Goal: Information Seeking & Learning: Learn about a topic

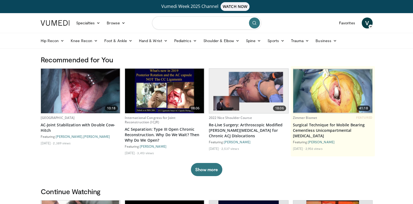
click at [195, 23] on input "Search topics, interventions" at bounding box center [206, 22] width 109 height 13
type input "******"
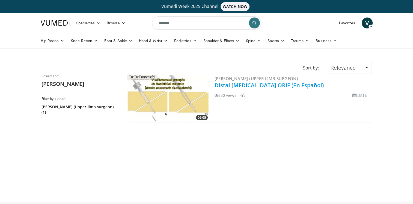
click at [281, 86] on link "Distal [MEDICAL_DATA] ORIF (En Español)" at bounding box center [270, 84] width 110 height 7
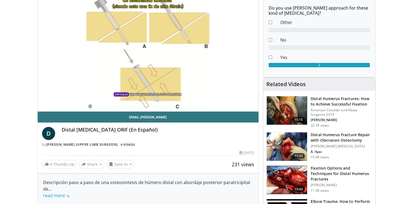
scroll to position [69, 0]
click at [50, 192] on link "read more ↘" at bounding box center [56, 195] width 26 height 6
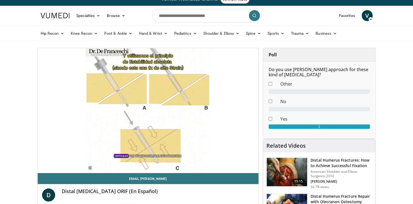
scroll to position [10, 0]
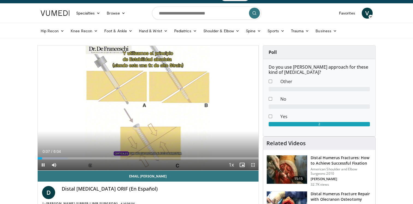
click at [253, 166] on span "Video Player" at bounding box center [253, 164] width 11 height 11
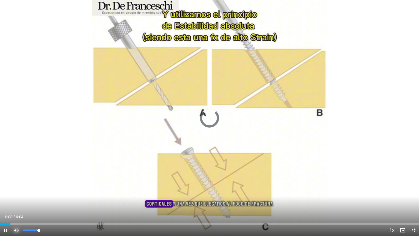
click at [17, 203] on span "Video Player" at bounding box center [16, 230] width 11 height 11
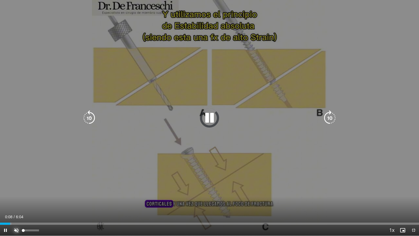
click at [17, 203] on span "Video Player" at bounding box center [16, 230] width 11 height 11
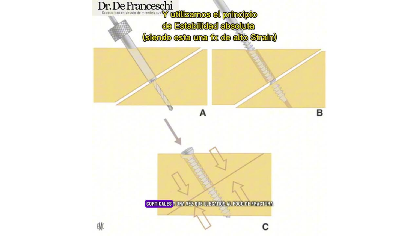
click at [11, 203] on button "Mute" at bounding box center [16, 230] width 11 height 11
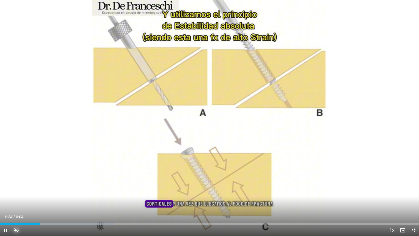
click at [11, 203] on button "Unmute" at bounding box center [16, 230] width 11 height 11
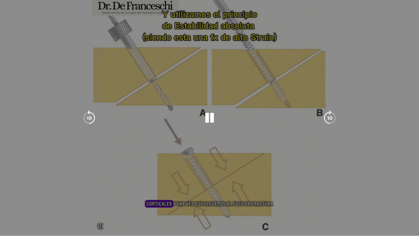
click at [391, 106] on div "10 seconds Tap to unmute" at bounding box center [209, 118] width 419 height 236
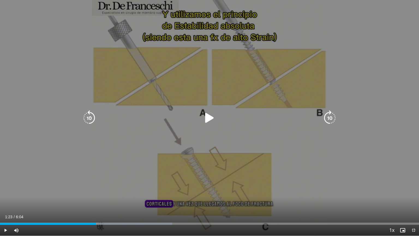
click at [382, 85] on div "10 seconds Tap to unmute" at bounding box center [209, 118] width 419 height 236
click at [203, 119] on icon "Video Player" at bounding box center [209, 117] width 15 height 15
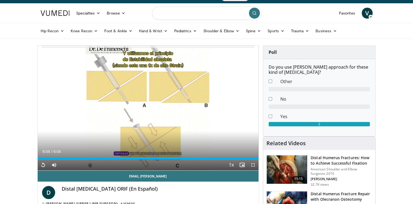
click at [183, 17] on input "Search topics, interventions" at bounding box center [206, 13] width 109 height 13
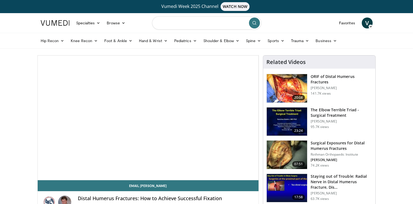
click at [182, 20] on input "Search topics, interventions" at bounding box center [206, 22] width 109 height 13
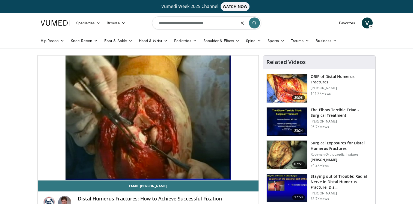
type input "**********"
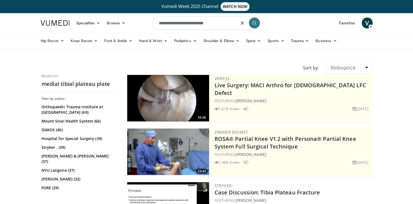
drag, startPoint x: 212, startPoint y: 23, endPoint x: 127, endPoint y: 28, distance: 85.1
click at [127, 28] on nav "Specialties Adult & Family Medicine Allergy, Asthma, Immunology Anesthesiology …" at bounding box center [206, 23] width 339 height 20
type input "**********"
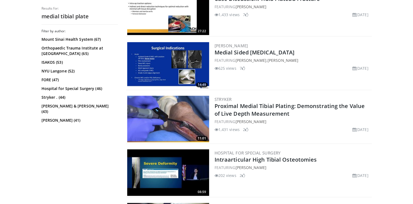
scroll to position [250, 0]
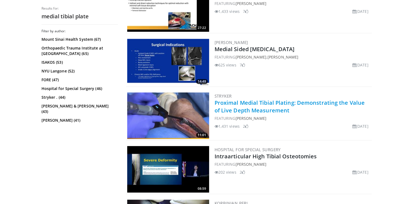
click at [261, 99] on link "Proximal Medial Tibial Plating: Demonstrating the Value of Live Depth Measureme…" at bounding box center [290, 106] width 150 height 15
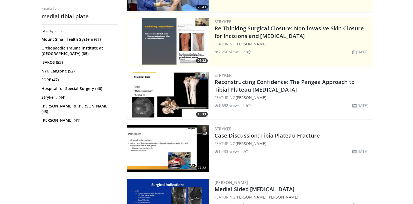
scroll to position [109, 0]
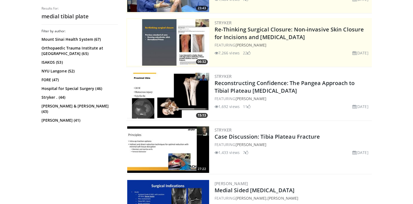
click at [163, 147] on img at bounding box center [168, 149] width 82 height 46
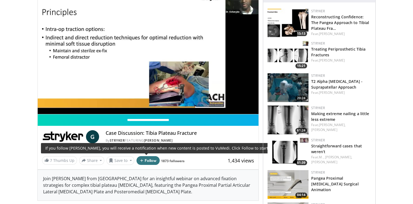
scroll to position [69, 0]
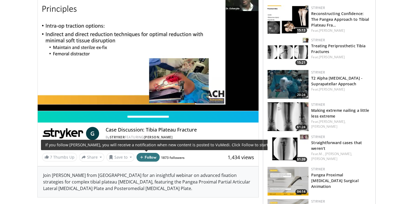
click at [152, 159] on button "Follow" at bounding box center [148, 157] width 23 height 9
click at [152, 159] on button "Following" at bounding box center [151, 157] width 29 height 9
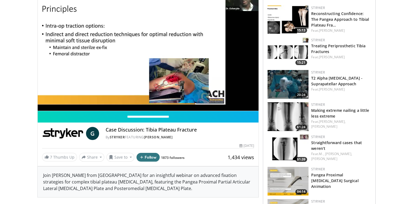
scroll to position [0, 0]
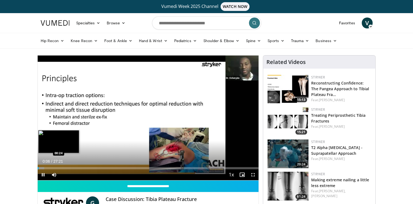
click at [40, 167] on div "Loaded : 3.04% 00:06 00:24" at bounding box center [148, 168] width 221 height 2
click at [46, 167] on div "Loaded : 4.87% 00:24 01:06" at bounding box center [148, 168] width 221 height 2
click at [53, 167] on div "Loaded : 4.87% 01:03 01:51" at bounding box center [148, 168] width 221 height 2
click at [59, 168] on div "Loaded : 9.14% 02:42 02:42" at bounding box center [148, 168] width 221 height 2
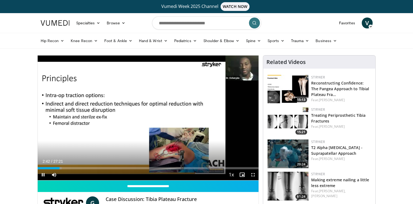
click at [66, 170] on div "Current Time 2:42 / Duration 27:21 Pause Skip Backward Skip Forward Mute Loaded…" at bounding box center [148, 174] width 221 height 11
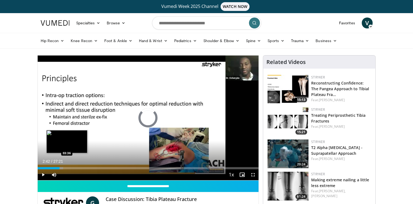
click at [67, 167] on div "Loaded : 11.58% 02:43 03:36" at bounding box center [148, 168] width 221 height 2
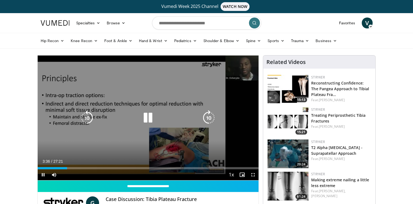
click at [78, 165] on div "Loaded : 13.38% 03:36 03:36" at bounding box center [148, 166] width 221 height 5
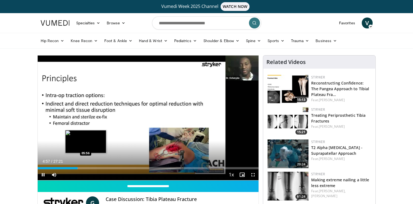
click at [85, 164] on div "Loaded : 18.25% 04:57 05:56" at bounding box center [148, 166] width 221 height 5
click at [94, 164] on div "Loaded : 21.90% 06:59 07:01" at bounding box center [148, 166] width 221 height 5
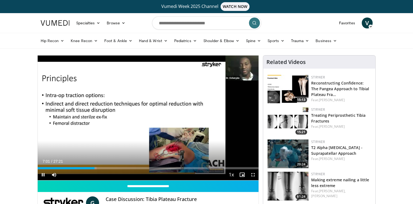
click at [102, 163] on div "Current Time 7:01 / Duration 27:21" at bounding box center [148, 161] width 221 height 5
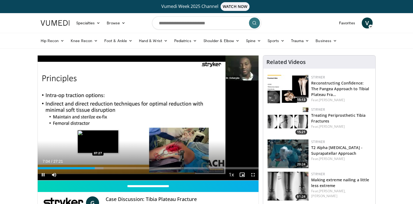
click at [97, 169] on div "Progress Bar" at bounding box center [98, 168] width 9 height 2
click at [101, 167] on div "Progress Bar" at bounding box center [98, 168] width 9 height 2
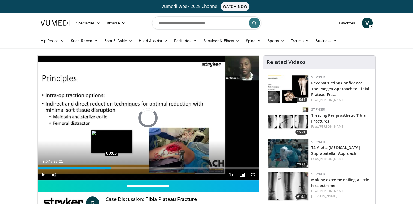
click at [111, 165] on div "Loaded : 30.42% 07:54 09:05" at bounding box center [148, 166] width 221 height 5
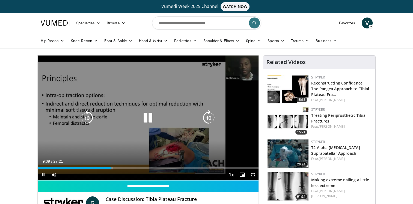
click at [117, 165] on div "Loaded : 34.07% 09:09 09:17" at bounding box center [148, 166] width 221 height 5
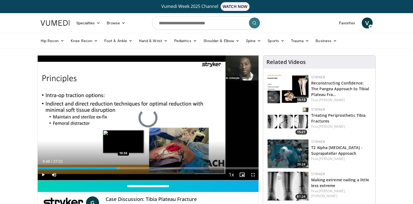
click at [123, 166] on div "Loaded : 37.17% 09:48 10:36" at bounding box center [148, 166] width 221 height 5
click at [128, 167] on div "Loaded : 42.59% 10:38 11:12" at bounding box center [148, 168] width 221 height 2
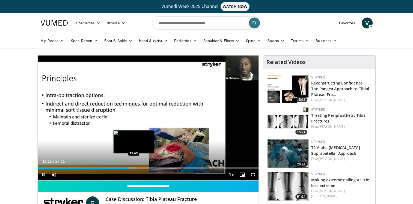
click at [135, 167] on div "Loaded : 45.02% 11:15 11:49" at bounding box center [148, 168] width 221 height 2
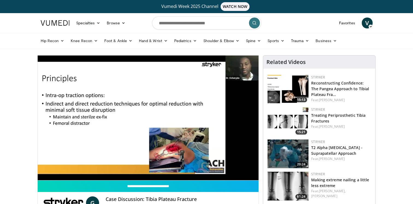
click at [145, 167] on div "10 seconds Tap to unmute" at bounding box center [148, 117] width 221 height 125
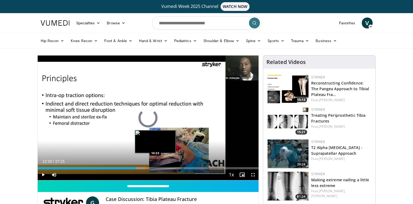
click at [155, 164] on div "Loaded : 48.67% 12:10 14:33" at bounding box center [148, 166] width 221 height 5
click at [156, 169] on div "Progress Bar" at bounding box center [159, 168] width 9 height 2
click at [158, 169] on div "Progress Bar" at bounding box center [160, 168] width 10 height 2
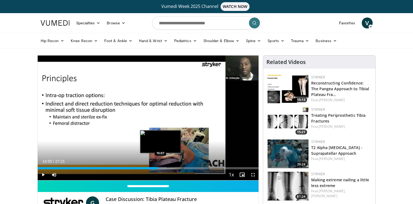
click at [161, 168] on div "Progress Bar" at bounding box center [161, 168] width 12 height 2
click at [164, 167] on div "Loaded : 58.40% 15:15 15:34" at bounding box center [148, 168] width 221 height 2
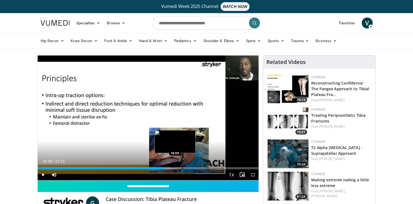
click at [175, 165] on div "Loaded : 60.23% 15:38 16:59" at bounding box center [148, 166] width 221 height 5
click at [178, 166] on div "Loaded : 65.20% 17:25 17:25" at bounding box center [148, 166] width 221 height 5
click at [181, 166] on div "Loaded : 67.53% 17:25 17:49" at bounding box center [148, 166] width 221 height 5
click at [184, 166] on div "Loaded : 67.53% 17:49 18:10" at bounding box center [148, 166] width 221 height 5
click at [185, 166] on div "Loaded : 69.35% 18:10 18:18" at bounding box center [148, 166] width 221 height 5
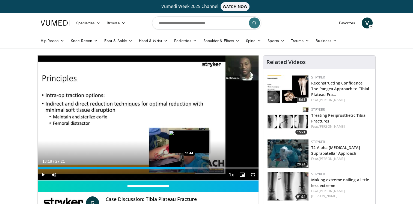
click at [190, 167] on div "Loaded : 69.96% 18:18 18:44" at bounding box center [148, 168] width 221 height 2
click at [194, 168] on div "Progress Bar" at bounding box center [191, 168] width 10 height 2
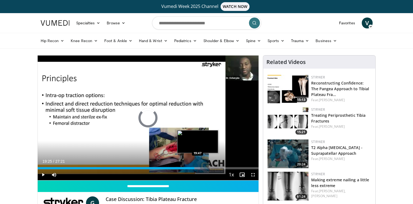
click at [197, 167] on div "Loaded : 73.61% 19:25 19:47" at bounding box center [148, 168] width 221 height 2
click at [202, 167] on div "Progress Bar" at bounding box center [199, 168] width 11 height 2
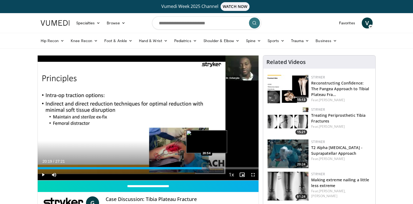
click at [210, 166] on div "Loaded : 76.16% 20:19 20:54" at bounding box center [148, 166] width 221 height 5
click at [217, 166] on div "Loaded : 0.00% 21:22 21:50" at bounding box center [148, 166] width 221 height 5
click at [214, 168] on div "22:17" at bounding box center [128, 168] width 180 height 2
drag, startPoint x: 215, startPoint y: 168, endPoint x: 211, endPoint y: 168, distance: 4.4
click at [214, 168] on div "Loaded : 83.96% 21:50 22:01" at bounding box center [148, 168] width 221 height 2
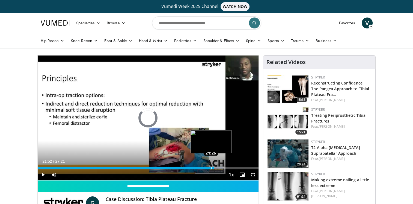
click at [211, 168] on div "21:46" at bounding box center [126, 168] width 177 height 2
click at [209, 167] on div "21:24" at bounding box center [124, 168] width 173 height 2
click at [214, 167] on div "Progress Bar" at bounding box center [213, 168] width 9 height 2
click at [215, 167] on div "Progress Bar" at bounding box center [217, 168] width 13 height 2
click at [216, 167] on div "Loaded : 83.96% 21:59 22:07" at bounding box center [148, 168] width 221 height 2
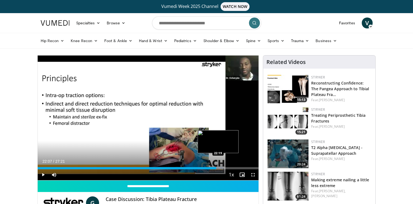
click at [218, 167] on div "Progress Bar" at bounding box center [217, 168] width 11 height 2
click at [221, 167] on div "Loaded : 84.69% 22:19 22:43" at bounding box center [148, 168] width 221 height 2
click at [226, 167] on div "Loaded : 85.30% 22:43 23:09" at bounding box center [148, 168] width 221 height 2
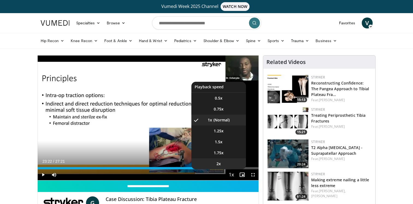
click at [233, 168] on li "2x" at bounding box center [218, 163] width 55 height 11
click at [232, 175] on span "Video Player" at bounding box center [231, 174] width 8 height 11
click at [223, 117] on li "1x" at bounding box center [218, 119] width 55 height 11
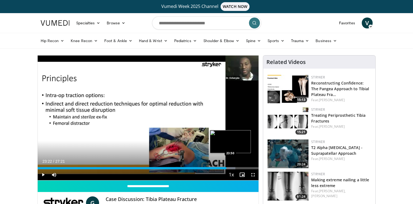
click at [229, 166] on div "Loaded : 89.43% 23:22 23:50" at bounding box center [148, 166] width 221 height 5
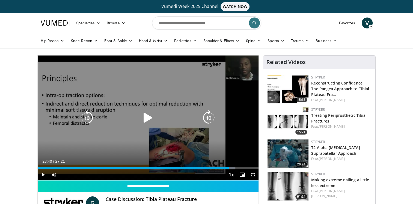
click at [204, 106] on div "10 seconds Tap to unmute" at bounding box center [148, 117] width 221 height 125
click at [235, 167] on div "Loaded : 90.65% 23:41 24:20" at bounding box center [148, 166] width 221 height 5
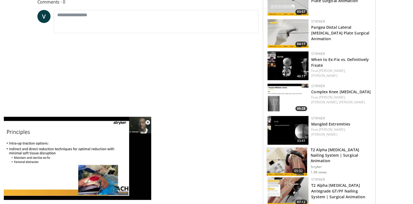
scroll to position [286, 0]
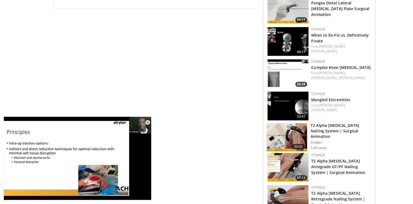
click at [404, 120] on body "Vumedi Week 2025 Channel WATCH NOW Specialties Adult & Family Medicine Allergy,…" at bounding box center [206, 93] width 413 height 798
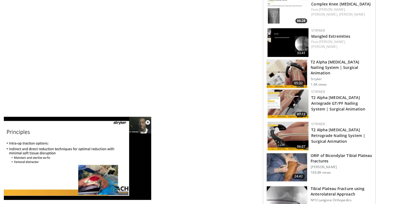
scroll to position [392, 0]
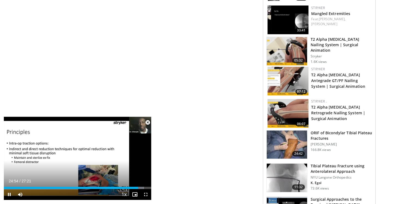
drag, startPoint x: 404, startPoint y: 119, endPoint x: 147, endPoint y: 124, distance: 257.6
click at [147, 124] on span "Video Player" at bounding box center [147, 122] width 11 height 11
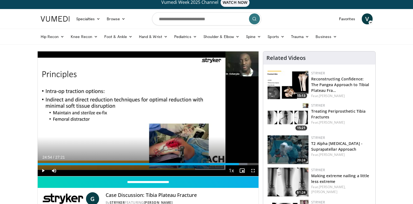
scroll to position [0, 0]
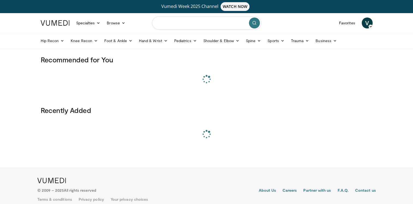
click at [195, 23] on input "Search topics, interventions" at bounding box center [206, 22] width 109 height 13
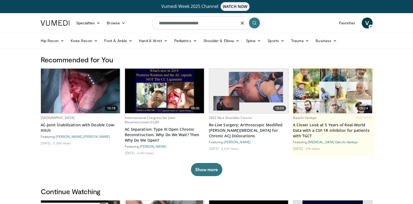
type input "**********"
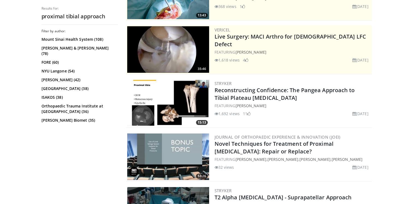
scroll to position [103, 0]
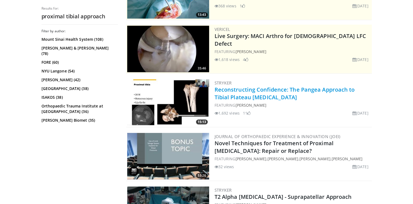
click at [246, 94] on link "Reconstructing Confidence: The Pangea Approach to Tibial Plateau [MEDICAL_DATA]" at bounding box center [285, 93] width 140 height 15
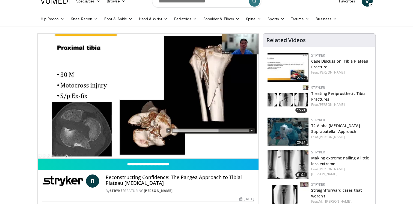
scroll to position [21, 0]
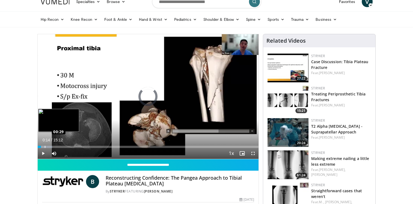
click at [45, 144] on div "Loaded : 6.56% 00:29 00:29" at bounding box center [148, 145] width 221 height 5
click at [51, 144] on div "Loaded : 9.84% 00:29 00:50" at bounding box center [148, 145] width 221 height 5
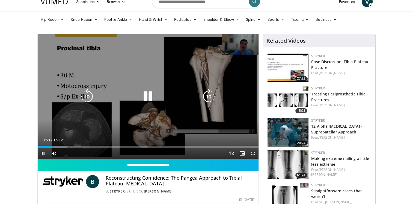
click at [56, 146] on div "Loaded : 13.13% 00:59 01:10" at bounding box center [148, 145] width 221 height 5
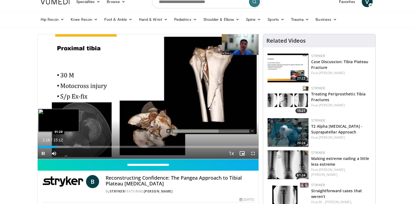
click at [60, 147] on div "Progress Bar" at bounding box center [59, 147] width 20 height 2
click at [70, 146] on div "Loaded : 17.51% 01:33 02:00" at bounding box center [148, 147] width 221 height 2
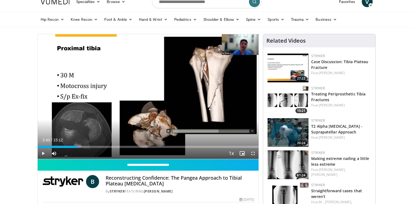
click at [77, 146] on div "Progress Bar" at bounding box center [72, 147] width 18 height 2
click at [91, 146] on div "Loaded : 22.98% 02:43 03:32" at bounding box center [148, 147] width 221 height 2
click at [103, 146] on div "Loaded : 28.51% 03:40 04:32" at bounding box center [148, 147] width 221 height 2
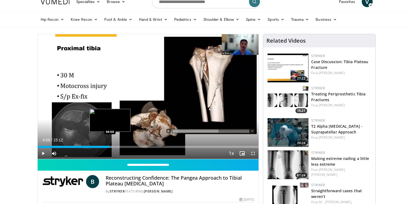
click at [110, 146] on div "Progress Bar" at bounding box center [110, 147] width 14 height 2
click at [118, 143] on div "Loaded : 39.40% 04:59 05:24" at bounding box center [148, 145] width 221 height 5
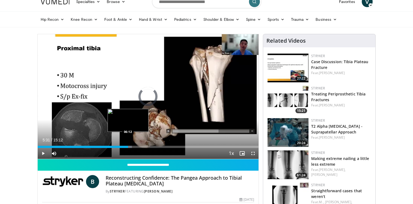
click at [128, 144] on div "Loaded : 42.68% 05:31 06:12" at bounding box center [148, 145] width 221 height 5
click at [134, 144] on div "Loaded : 48.16% 06:15 06:38" at bounding box center [148, 145] width 221 height 5
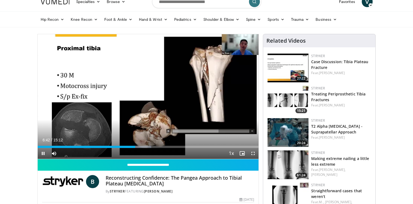
click at [146, 147] on div "Progress Bar" at bounding box center [139, 147] width 23 height 2
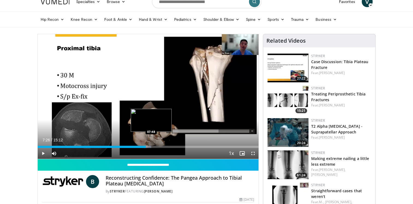
click at [151, 143] on div "Loaded : 51.44% 07:48 07:48" at bounding box center [148, 145] width 221 height 5
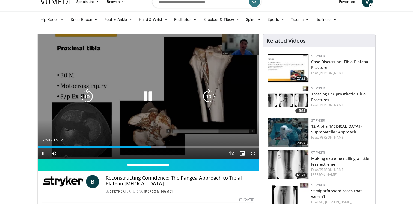
click at [155, 144] on div "Loaded : 58.01% 07:50 07:49" at bounding box center [148, 145] width 221 height 5
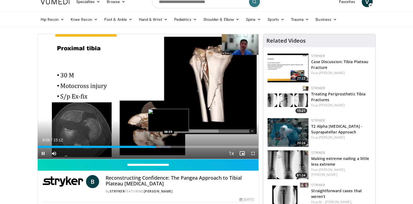
click at [168, 145] on div "Loaded : 60.20% 08:06 08:59" at bounding box center [148, 145] width 221 height 5
click at [173, 148] on div "Current Time 9:05 / Duration 15:12 Pause Skip Backward Skip Forward Mute Loaded…" at bounding box center [148, 153] width 221 height 11
click at [174, 146] on div "Progress Bar" at bounding box center [173, 147] width 23 height 2
click at [179, 146] on div "Loaded : 66.77% 09:25 09:42" at bounding box center [148, 147] width 221 height 2
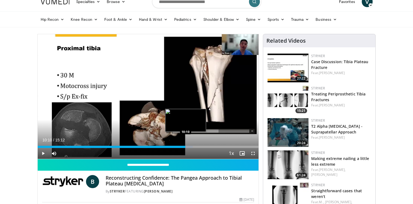
click at [185, 144] on div "Loaded : 70.17% 10:10 10:10" at bounding box center [148, 145] width 221 height 5
click at [190, 146] on div "Loaded : 74.43% 10:30 10:30" at bounding box center [148, 147] width 221 height 2
click at [195, 146] on div "Progress Bar" at bounding box center [194, 147] width 1 height 2
drag, startPoint x: 198, startPoint y: 145, endPoint x: 202, endPoint y: 145, distance: 3.3
click at [199, 146] on div "Progress Bar" at bounding box center [199, 147] width 1 height 2
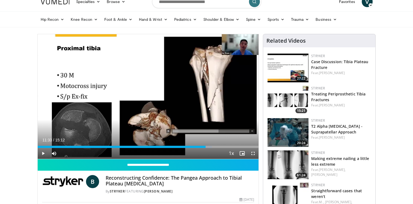
drag, startPoint x: 206, startPoint y: 145, endPoint x: 209, endPoint y: 145, distance: 3.0
click at [206, 146] on div "Loaded : 78.81% 11:33 11:33" at bounding box center [148, 147] width 221 height 2
click at [210, 146] on div "Loaded : 81.00% 11:36 11:49" at bounding box center [148, 147] width 221 height 2
click at [217, 145] on div "Loaded : 83.19% 12:18 12:20" at bounding box center [148, 145] width 221 height 5
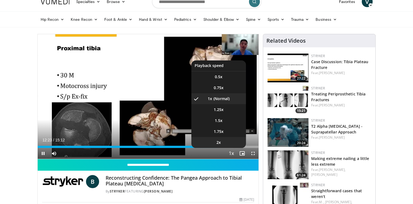
click at [230, 144] on li "2x" at bounding box center [218, 142] width 55 height 11
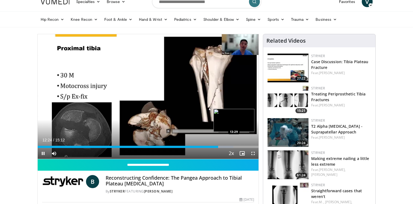
click at [235, 145] on div "Loaded : 88.66% 12:24 13:29" at bounding box center [148, 145] width 221 height 5
click at [246, 141] on div "Current Time 13:32 / Duration 15:12" at bounding box center [148, 139] width 221 height 5
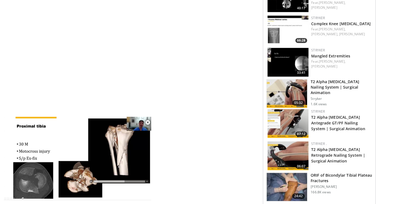
scroll to position [433, 0]
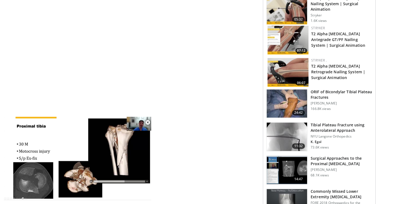
click at [292, 94] on img at bounding box center [287, 103] width 40 height 28
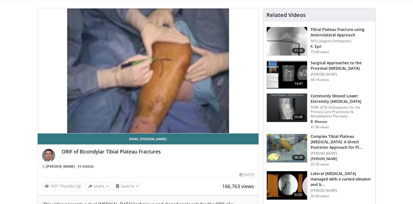
scroll to position [28, 0]
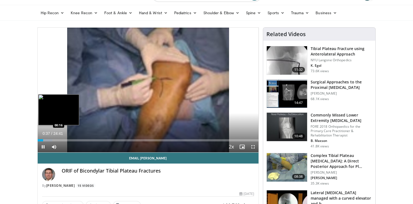
click at [40, 138] on div "Loaded : 6.74% 00:37 00:16" at bounding box center [148, 138] width 221 height 5
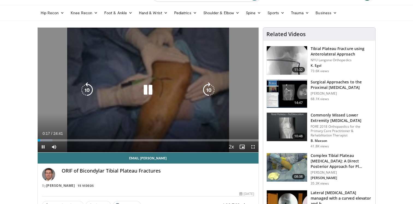
click at [44, 138] on div "Loaded : 6.74% 00:17 00:34" at bounding box center [148, 138] width 221 height 5
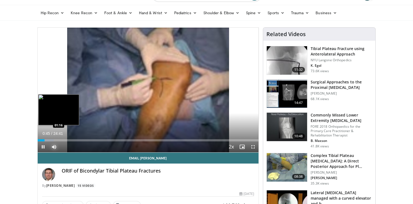
click at [49, 141] on div "Current Time 0:45 / Duration 24:41 Pause Skip Backward Skip Forward Mute 0% Loa…" at bounding box center [148, 146] width 221 height 11
click at [50, 139] on div "Progress Bar" at bounding box center [47, 140] width 14 height 2
click at [53, 139] on div "Progress Bar" at bounding box center [51, 140] width 11 height 2
click at [55, 136] on div "Loaded : 10.11% 01:47 01:46" at bounding box center [148, 138] width 221 height 5
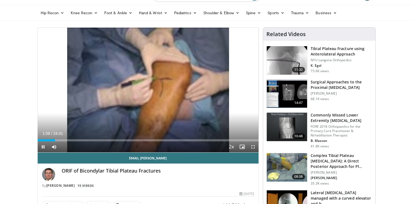
click at [65, 135] on div "Current Time 1:58 / Duration 24:41" at bounding box center [148, 133] width 221 height 5
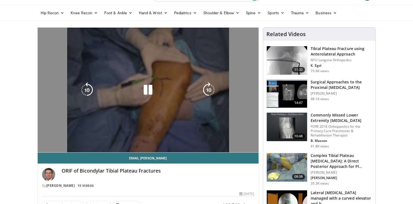
click at [69, 135] on video-js "**********" at bounding box center [148, 90] width 221 height 125
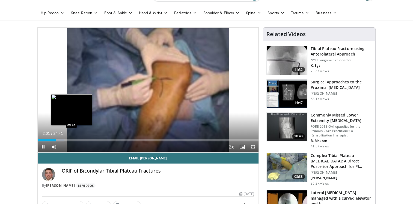
click at [68, 138] on div "Loaded : 12.16% 02:01 03:46" at bounding box center [148, 138] width 221 height 5
click at [80, 138] on div "Loaded : 14.82% 03:25 04:39" at bounding box center [148, 138] width 221 height 5
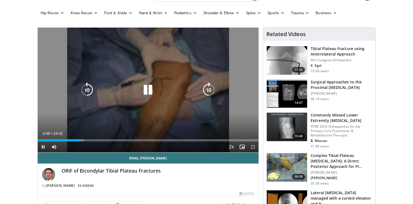
click at [77, 141] on div "Current Time 4:48 / Duration 24:41 Pause Skip Backward Skip Forward Mute 0% Loa…" at bounding box center [148, 146] width 221 height 11
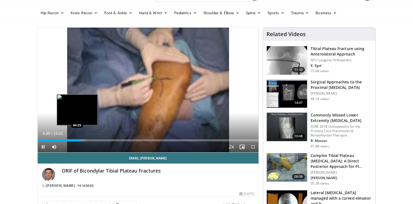
click at [77, 138] on div "Loaded : 21.62% 04:49 04:25" at bounding box center [148, 138] width 221 height 5
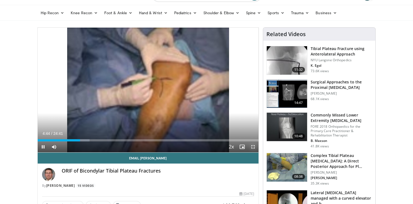
click at [251, 147] on span "Video Player" at bounding box center [253, 146] width 11 height 11
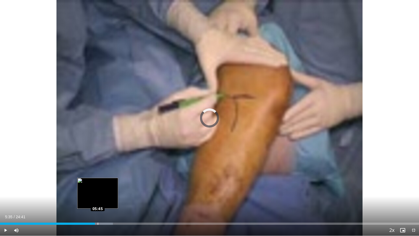
click at [98, 203] on div "Loaded : 26.96% 05:45 05:45" at bounding box center [209, 224] width 419 height 2
click at [101, 203] on div "Progress Bar" at bounding box center [102, 224] width 26 height 2
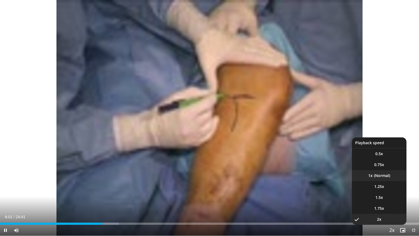
click at [388, 177] on li "1x" at bounding box center [379, 175] width 55 height 11
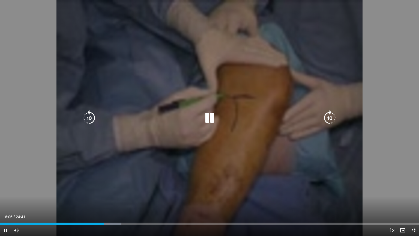
click at [370, 51] on div "10 seconds Tap to unmute" at bounding box center [209, 118] width 419 height 236
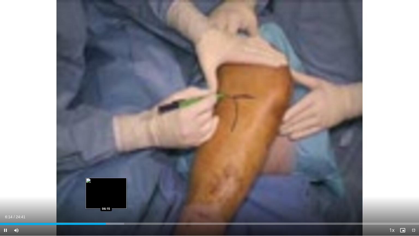
click at [106, 203] on div "Progress Bar" at bounding box center [111, 224] width 28 height 2
click at [108, 203] on div "Loaded : 29.65% 06:15 06:15" at bounding box center [209, 224] width 419 height 2
drag, startPoint x: 110, startPoint y: 223, endPoint x: 114, endPoint y: 222, distance: 4.2
click at [111, 203] on div "Loaded : 29.65% 06:22 06:29" at bounding box center [209, 222] width 419 height 5
click at [117, 203] on div "Loaded : 29.65% 06:34 06:50" at bounding box center [209, 222] width 419 height 5
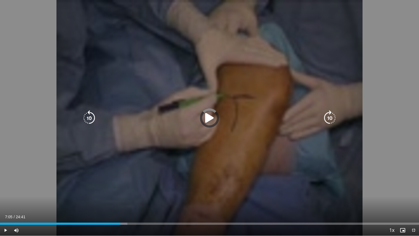
click at [120, 203] on div "Loaded : 30.41% 06:53 06:52" at bounding box center [209, 222] width 419 height 5
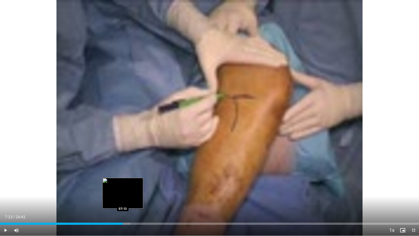
click at [123, 203] on div "Loaded : 31.09% 07:05 07:13" at bounding box center [209, 222] width 419 height 5
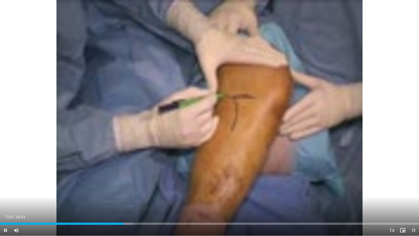
click at [128, 203] on div "Current Time 7:15 / Duration 24:41 Pause Skip Backward Skip Forward Mute 0% Loa…" at bounding box center [209, 230] width 419 height 11
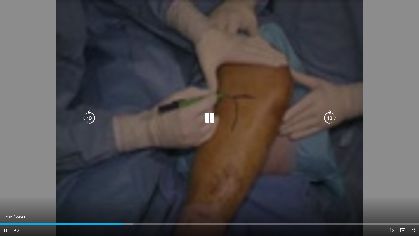
click at [128, 203] on div "Current Time 7:16 / Duration 24:41 Pause Skip Backward Skip Forward Mute 0% Loa…" at bounding box center [209, 230] width 419 height 11
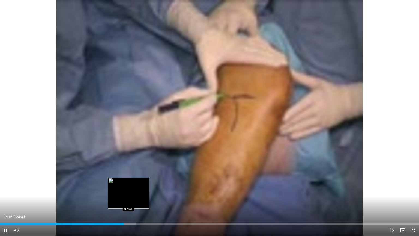
click at [129, 203] on div "Progress Bar" at bounding box center [125, 224] width 21 height 2
click at [137, 203] on div "Loaded : 36.39% 08:04 08:04" at bounding box center [209, 224] width 419 height 2
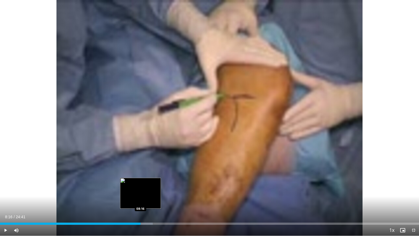
click at [141, 203] on div "Progress Bar" at bounding box center [141, 224] width 24 height 2
click at [143, 203] on div "Loaded : 37.17% 08:17 08:23" at bounding box center [209, 224] width 419 height 2
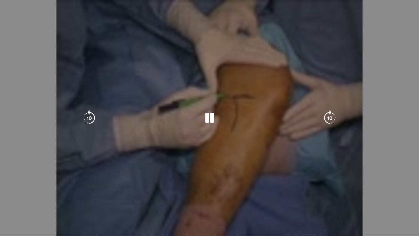
click at [145, 203] on div "10 seconds Tap to unmute" at bounding box center [209, 118] width 419 height 236
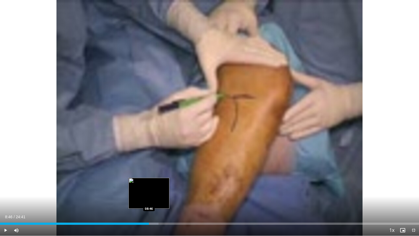
click at [149, 203] on div "Progress Bar" at bounding box center [147, 224] width 24 height 2
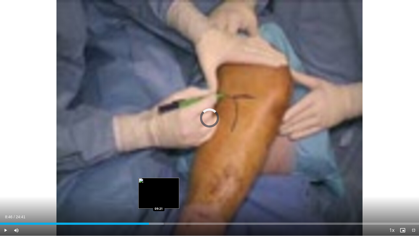
click at [159, 203] on div "Loaded : 39.09% 08:46 09:21" at bounding box center [209, 224] width 419 height 2
click at [162, 203] on div "Loaded : 39.76% 09:21 09:21" at bounding box center [209, 224] width 419 height 2
click at [168, 203] on div "Loaded : 40.55% 09:54 09:55" at bounding box center [209, 224] width 419 height 2
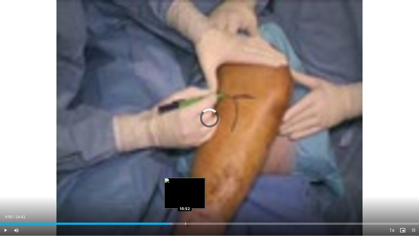
click at [186, 203] on div "Loaded : 41.22% 10:49 10:52" at bounding box center [209, 222] width 419 height 5
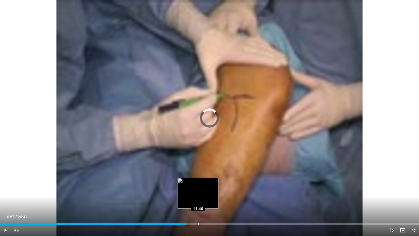
click at [198, 203] on div "Loaded : 0.00% 11:38 11:40" at bounding box center [209, 222] width 419 height 5
